Goal: Task Accomplishment & Management: Use online tool/utility

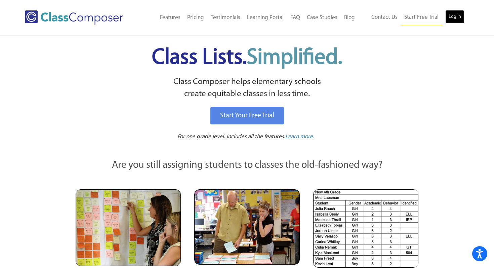
click at [463, 12] on link "Log In" at bounding box center [454, 16] width 19 height 13
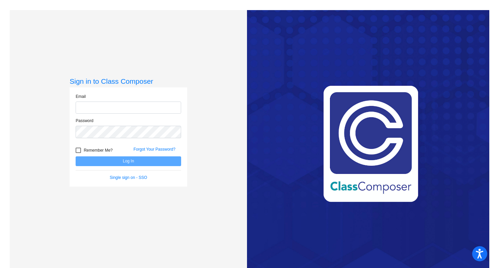
type input "[EMAIL_ADDRESS][DOMAIN_NAME]"
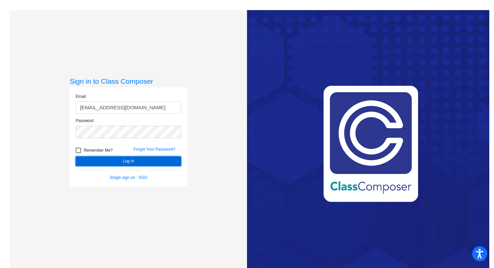
click at [146, 158] on button "Log In" at bounding box center [129, 161] width 106 height 10
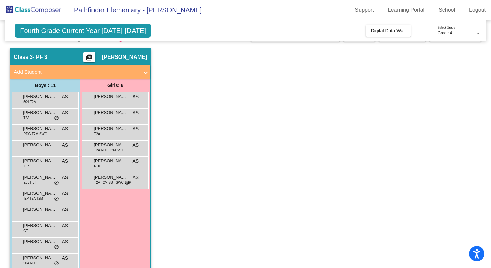
scroll to position [28, 0]
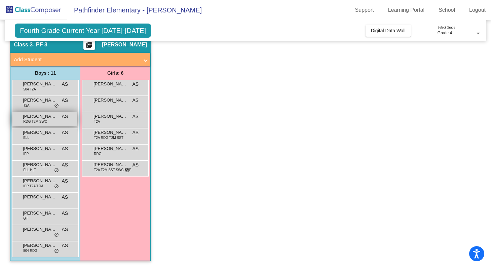
click at [61, 119] on div "D'[PERSON_NAME] RDG T2M SWC AS lock do_not_disturb_alt" at bounding box center [44, 119] width 64 height 14
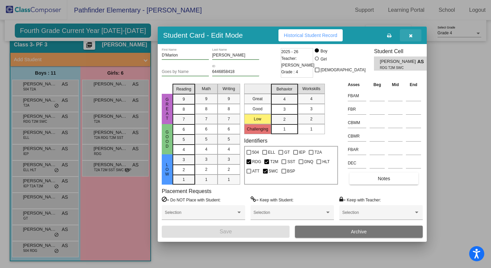
click at [410, 37] on icon "button" at bounding box center [411, 35] width 4 height 5
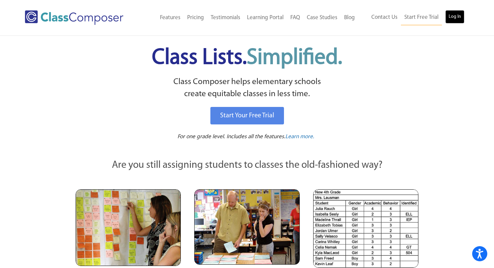
click at [460, 13] on link "Log In" at bounding box center [454, 16] width 19 height 13
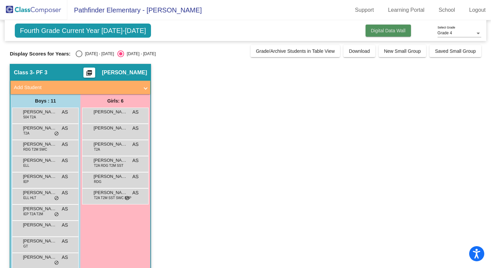
click at [367, 28] on button "Digital Data Wall" at bounding box center [387, 31] width 45 height 12
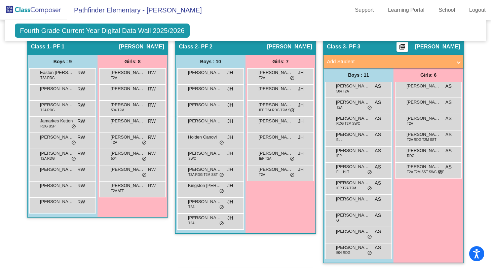
scroll to position [134, 0]
click at [255, 32] on div "Fourth Grade Current Year Digital Data Wall 2025/2026 Add, Move, or Retain Stud…" at bounding box center [245, 30] width 481 height 21
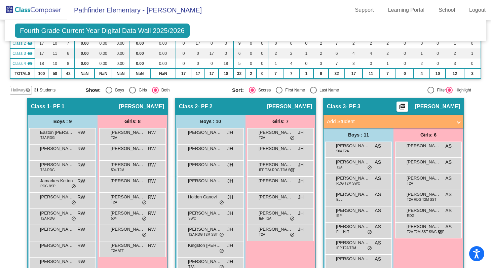
scroll to position [0, 0]
